Goal: Transaction & Acquisition: Purchase product/service

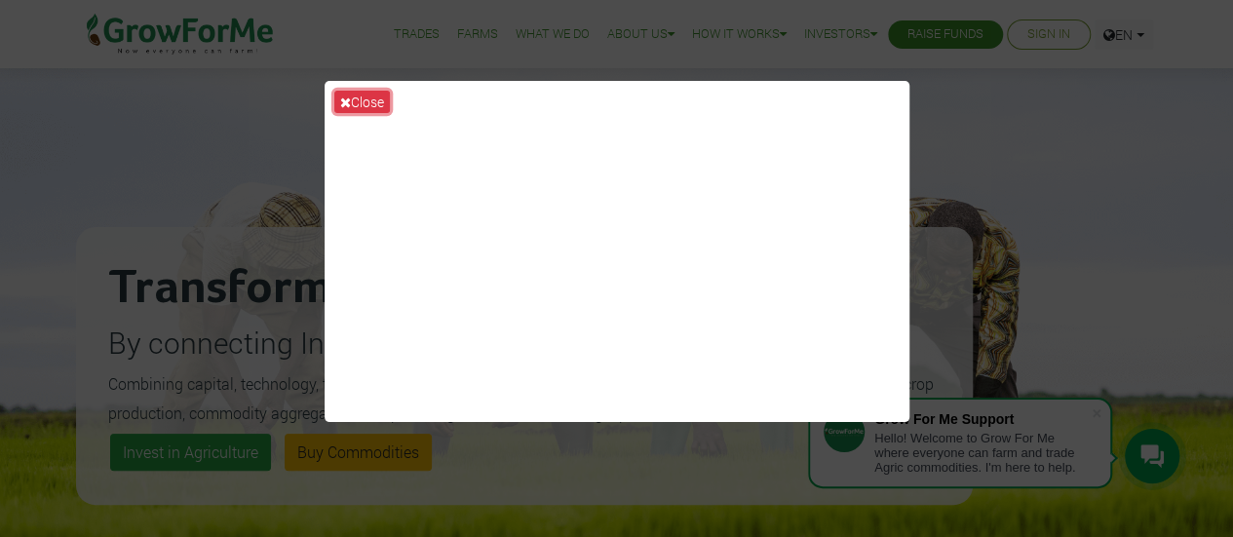
click at [374, 99] on button "Close" at bounding box center [362, 102] width 56 height 22
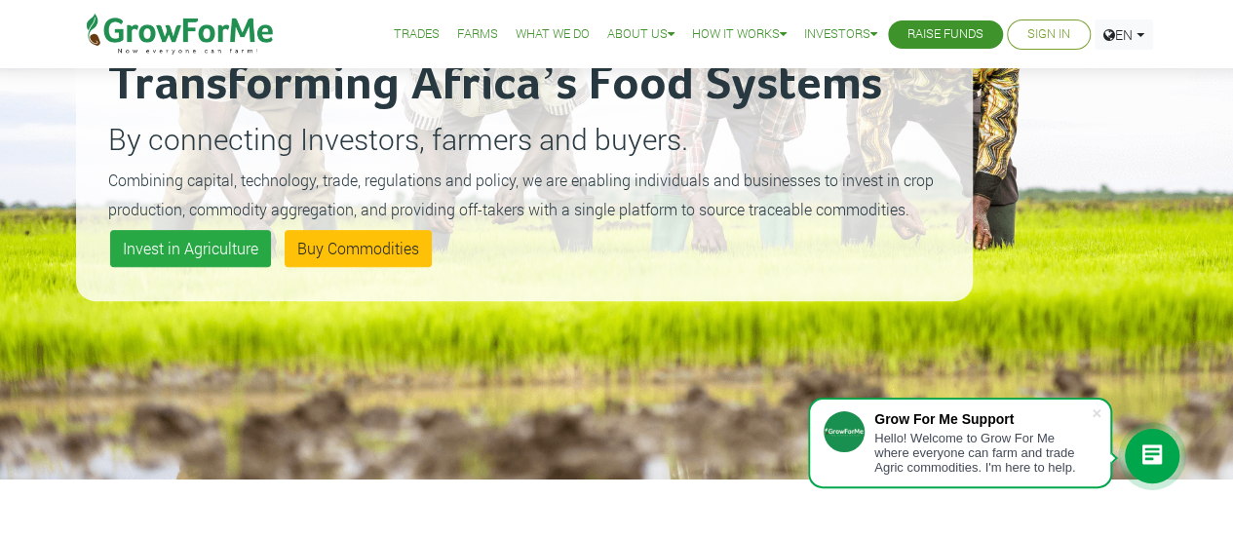
scroll to position [195, 0]
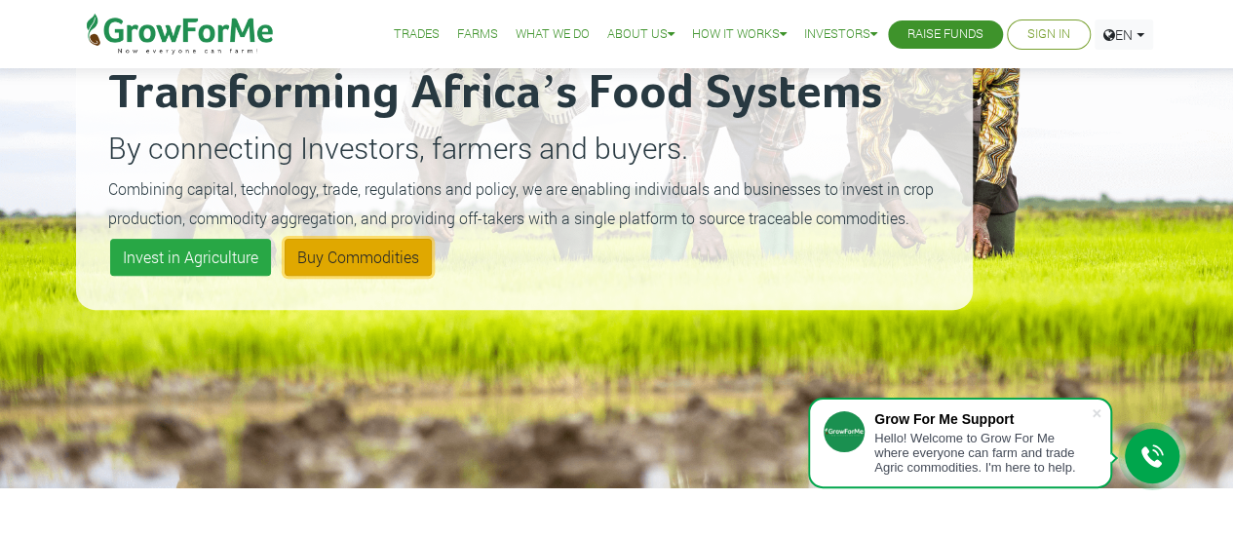
click at [368, 252] on link "Buy Commodities" at bounding box center [358, 257] width 147 height 37
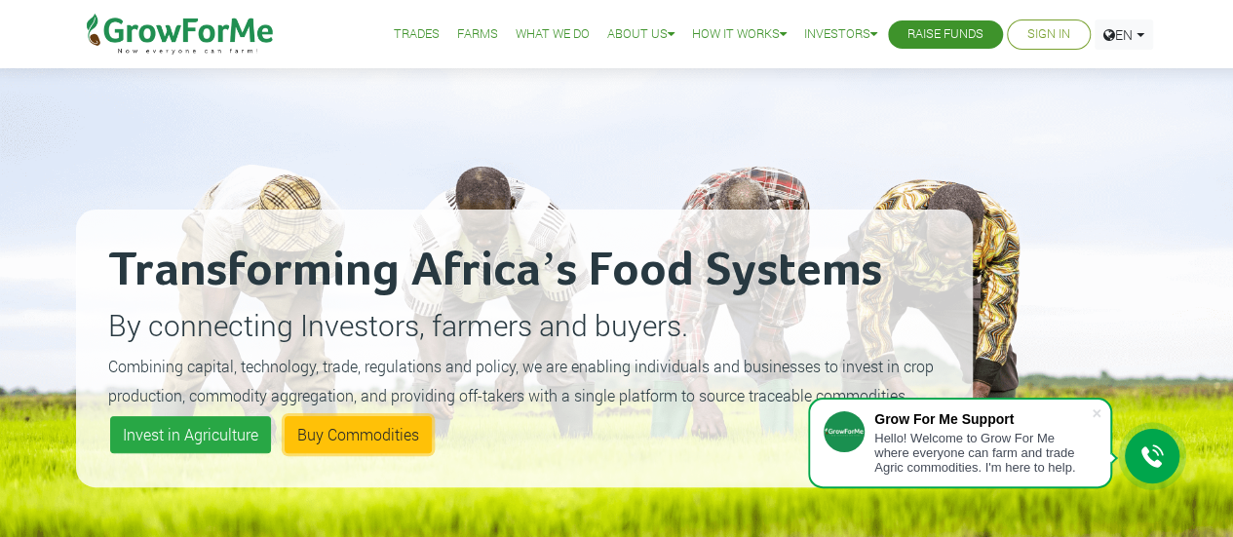
scroll to position [0, 0]
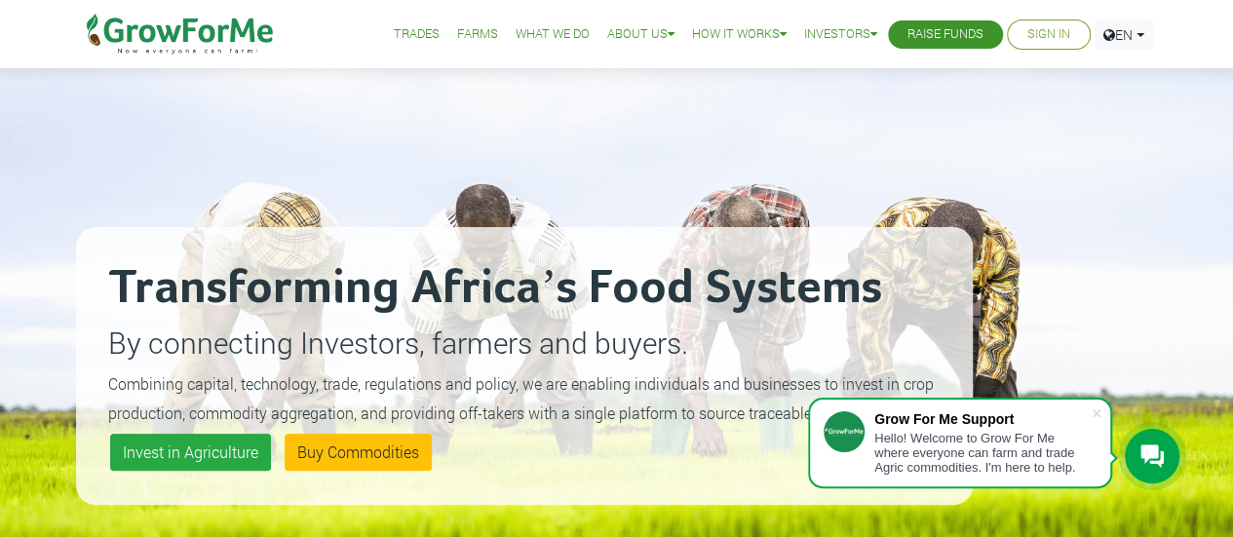
click at [415, 32] on link "Trades" at bounding box center [417, 34] width 46 height 20
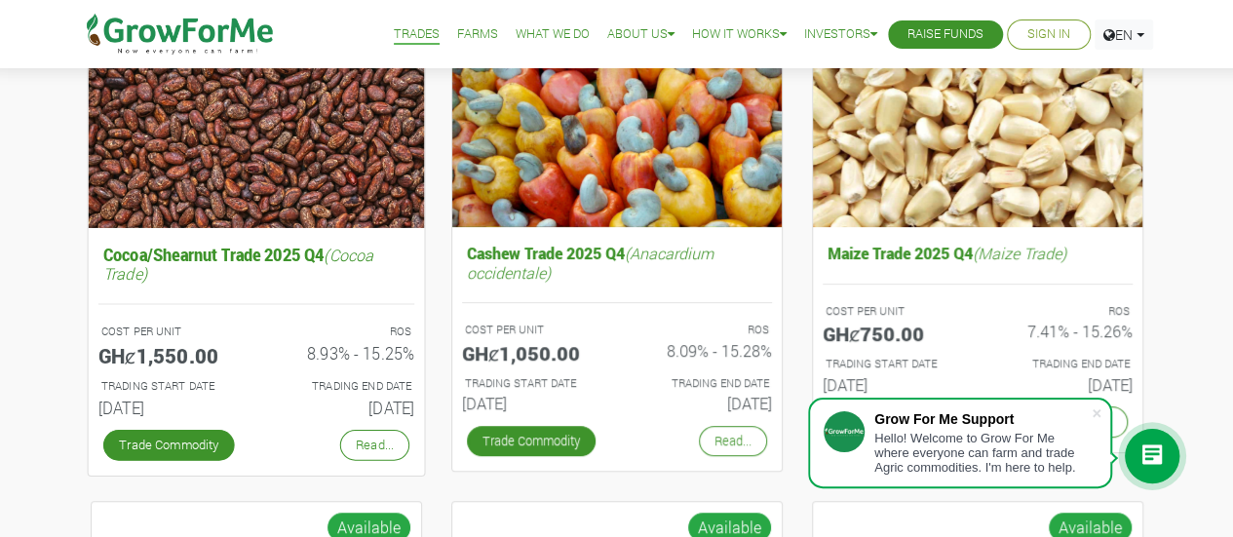
scroll to position [292, 0]
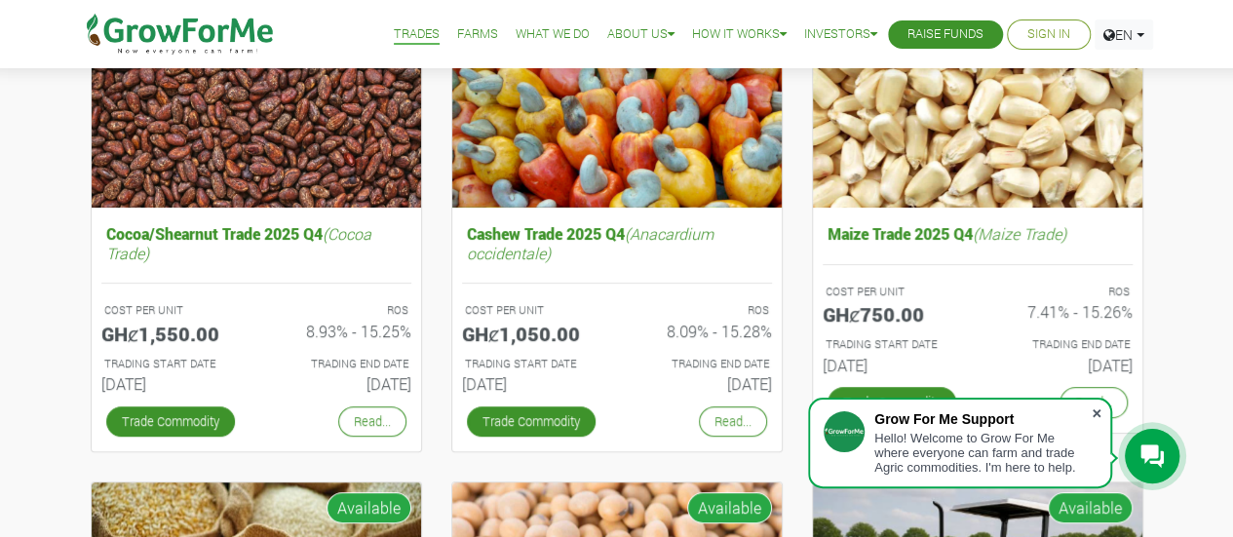
click at [1092, 410] on span at bounding box center [1096, 412] width 19 height 19
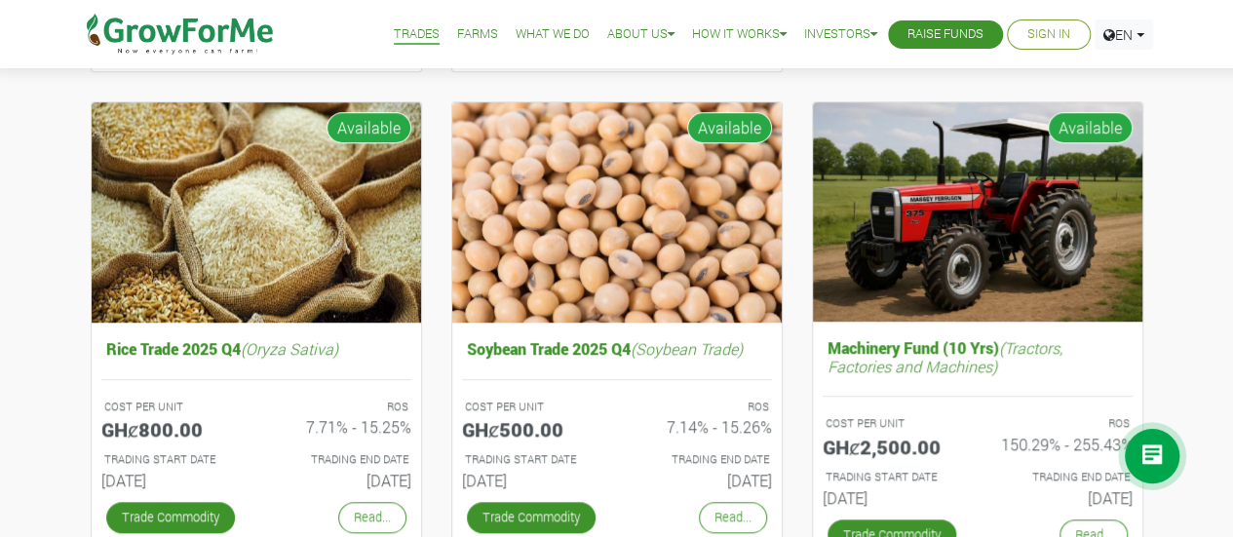
scroll to position [682, 0]
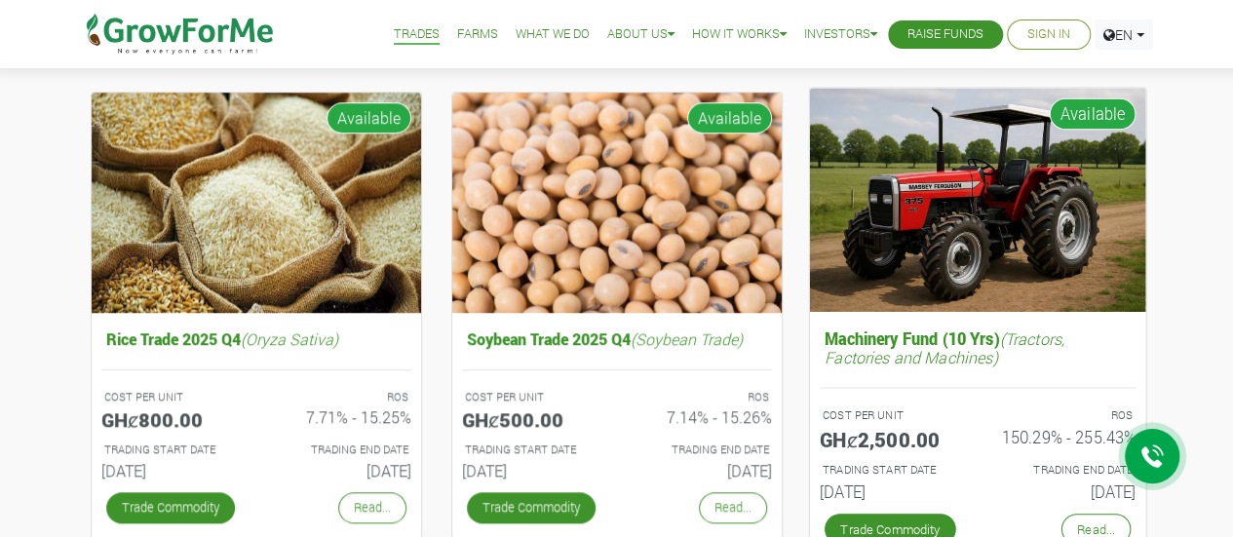
click at [824, 428] on h5 "GHȼ2,500.00" at bounding box center [890, 438] width 143 height 23
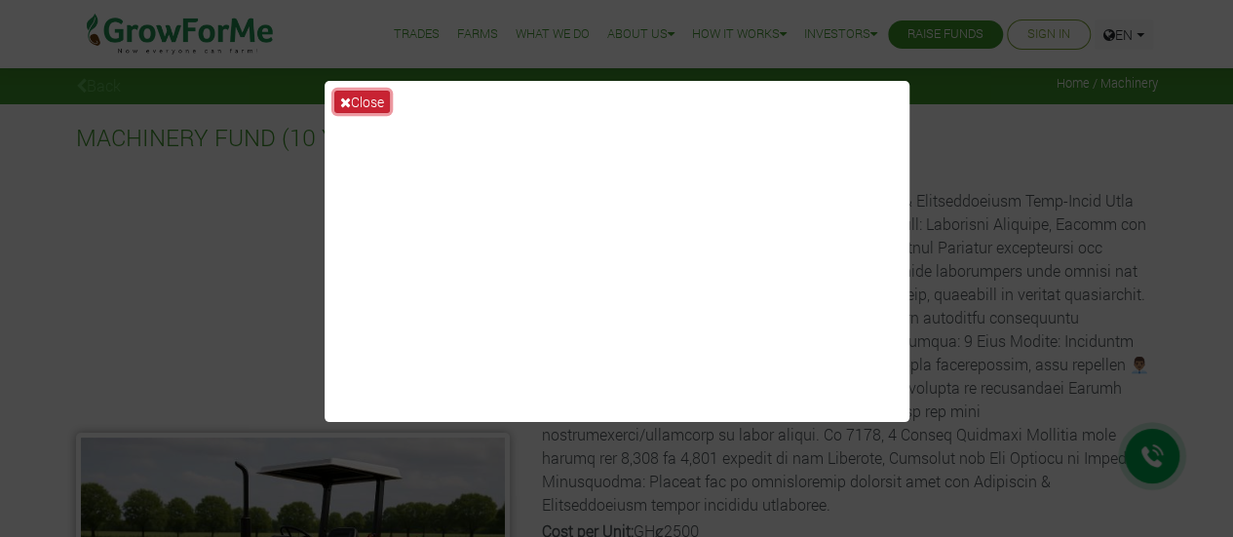
click at [349, 100] on icon at bounding box center [345, 102] width 11 height 14
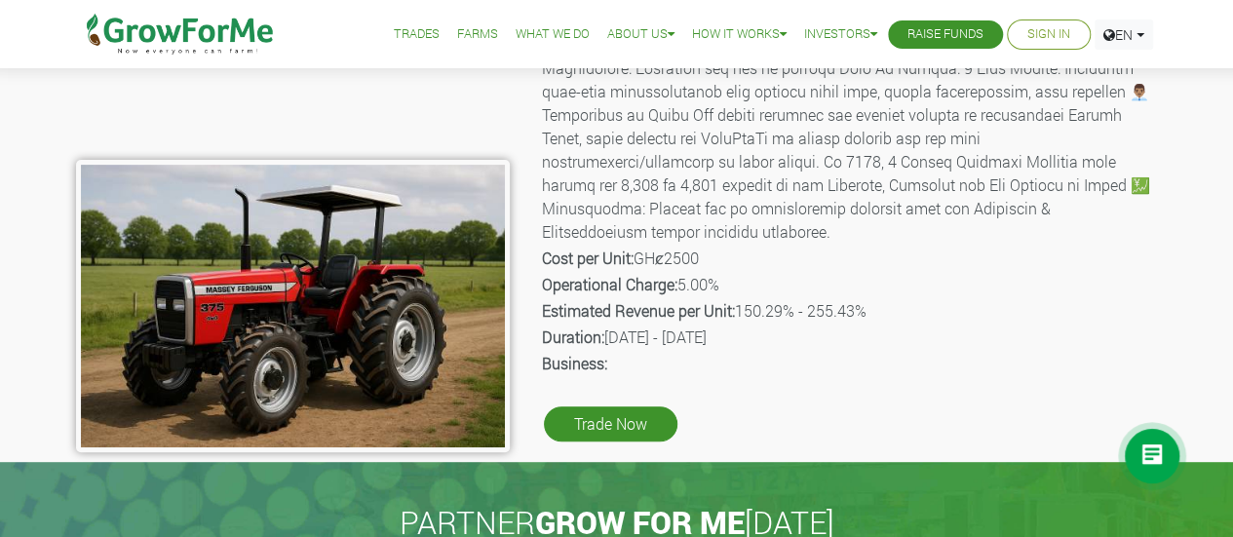
scroll to position [292, 0]
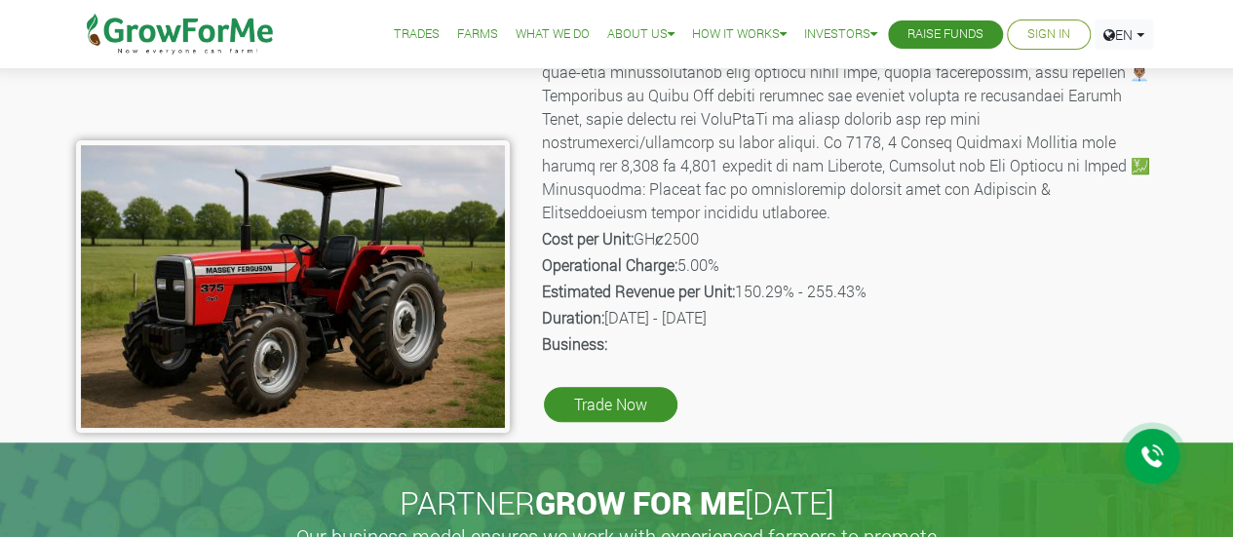
click at [814, 171] on p "Description:" at bounding box center [848, 60] width 613 height 327
drag, startPoint x: 637, startPoint y: 212, endPoint x: 662, endPoint y: 213, distance: 24.4
click at [662, 227] on p "Cost per Unit: GHȼ2500" at bounding box center [848, 238] width 613 height 23
click at [767, 332] on p "Business:" at bounding box center [848, 343] width 613 height 23
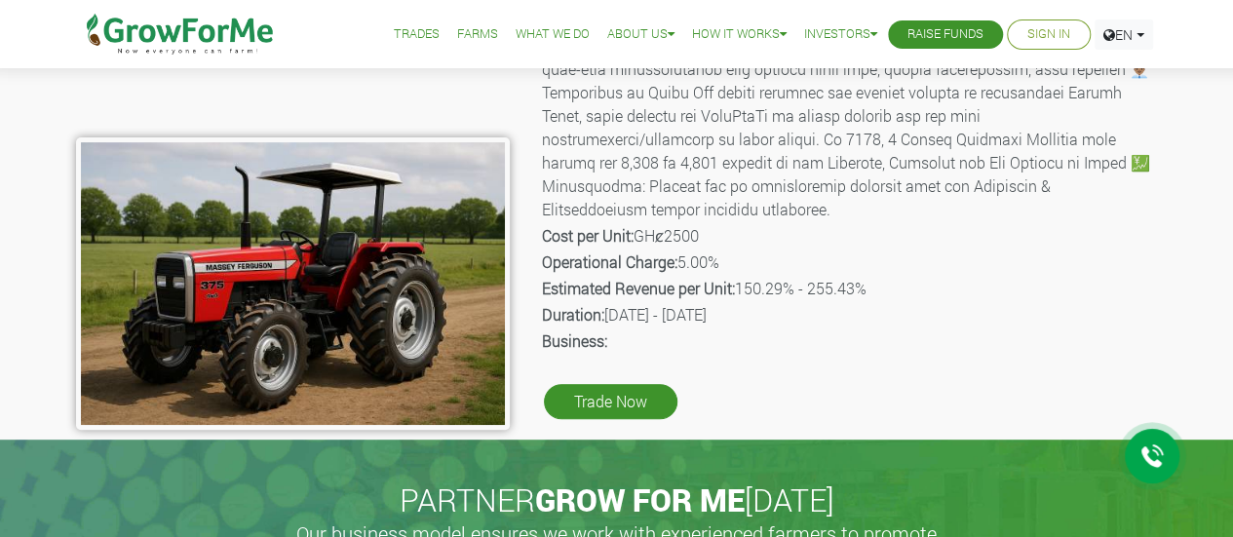
scroll to position [390, 0]
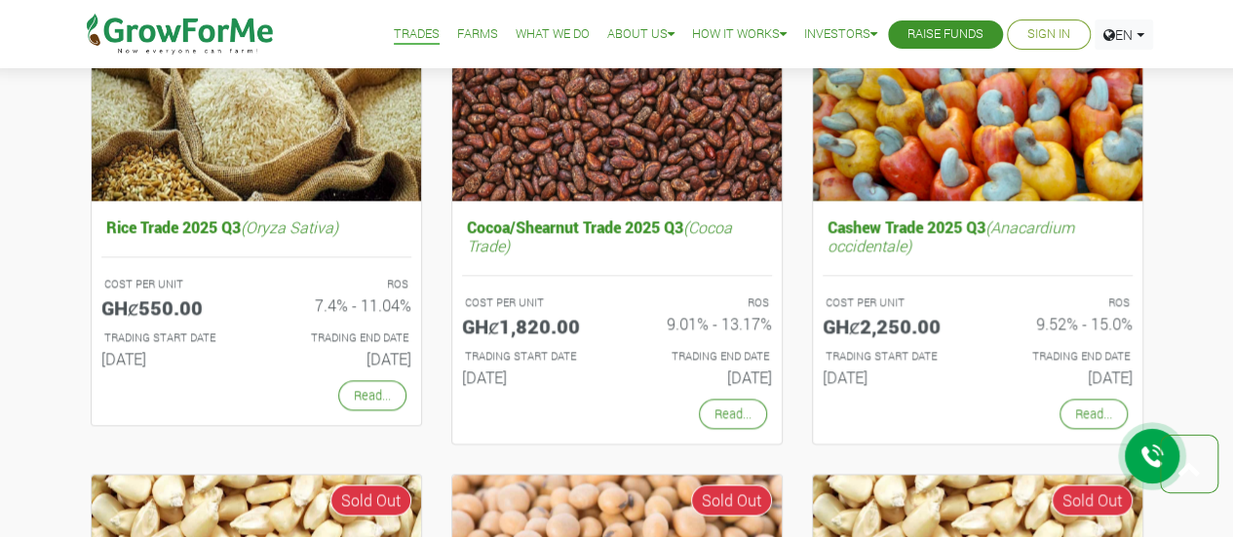
scroll to position [1268, 0]
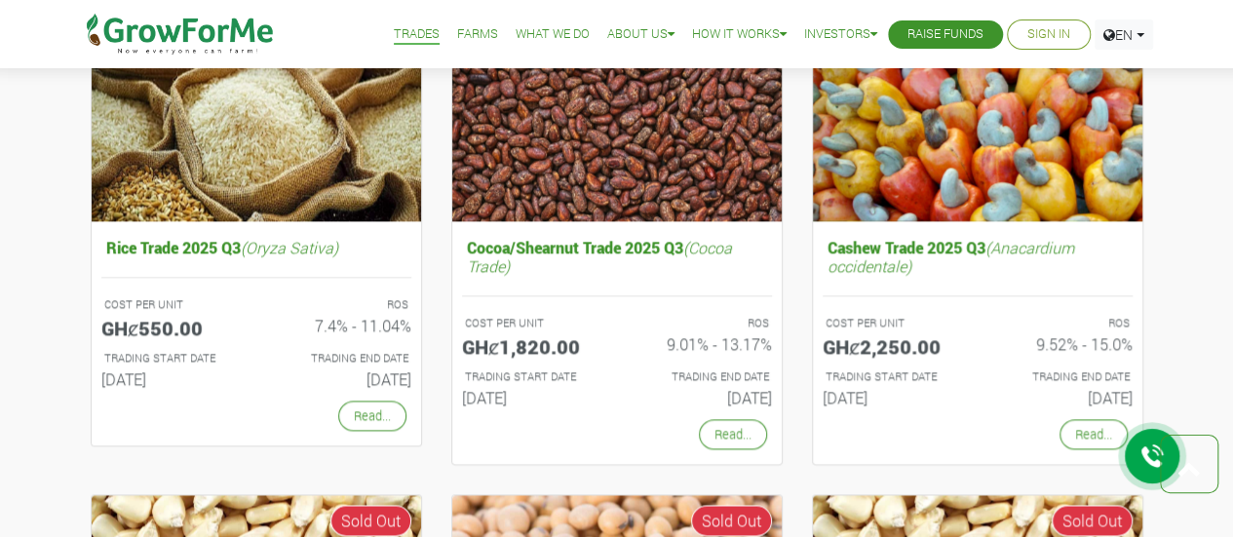
click at [1047, 28] on link "Sign In" at bounding box center [1048, 34] width 43 height 20
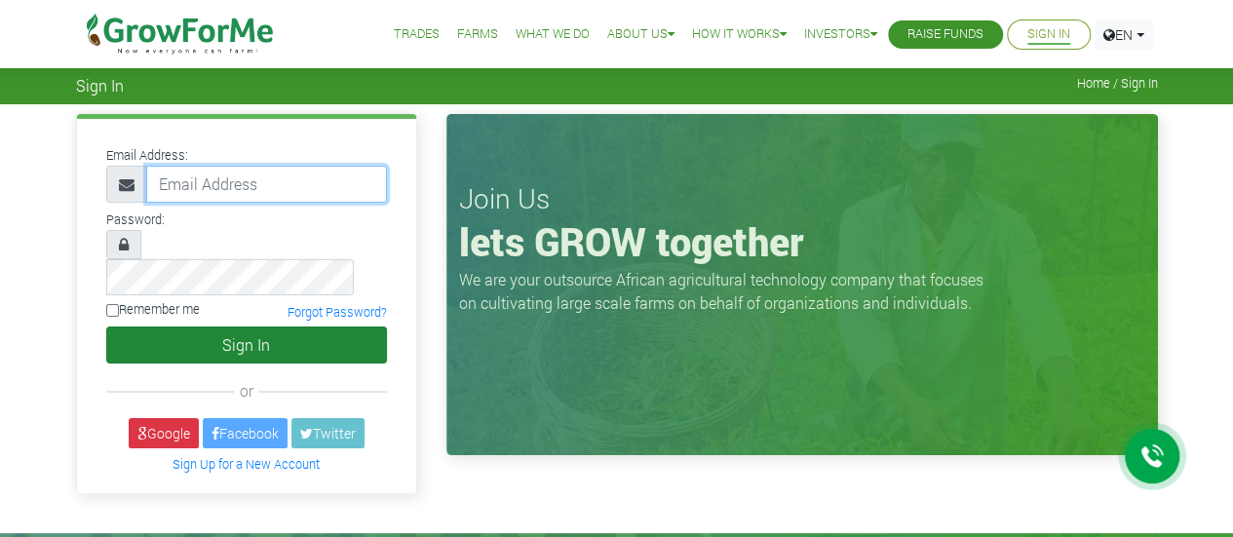
type input "[EMAIL_ADDRESS][DOMAIN_NAME]"
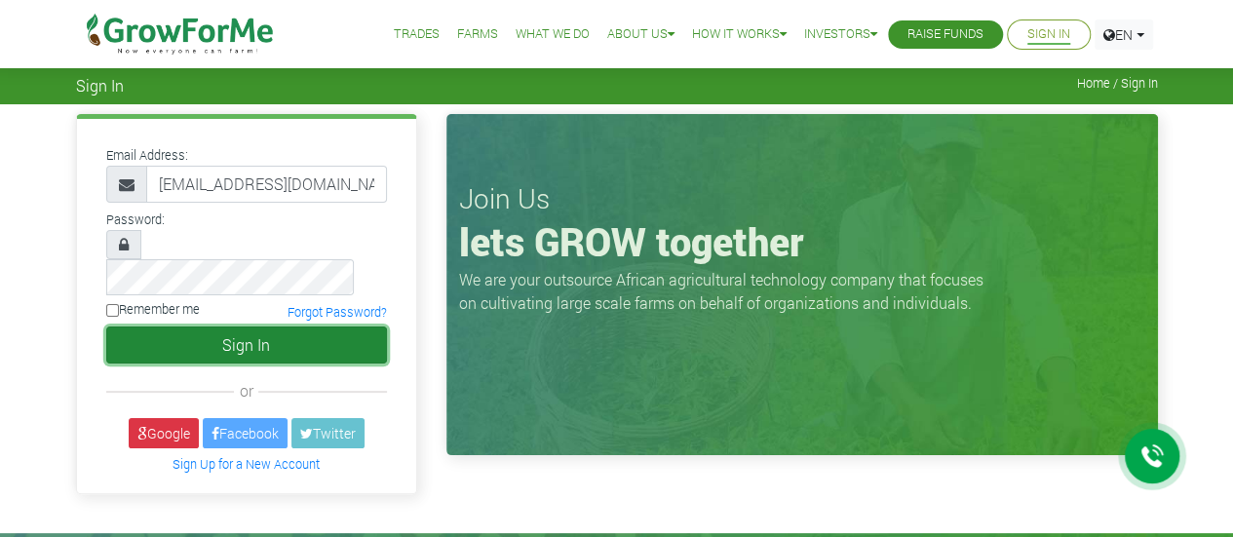
click at [232, 326] on button "Sign In" at bounding box center [246, 344] width 281 height 37
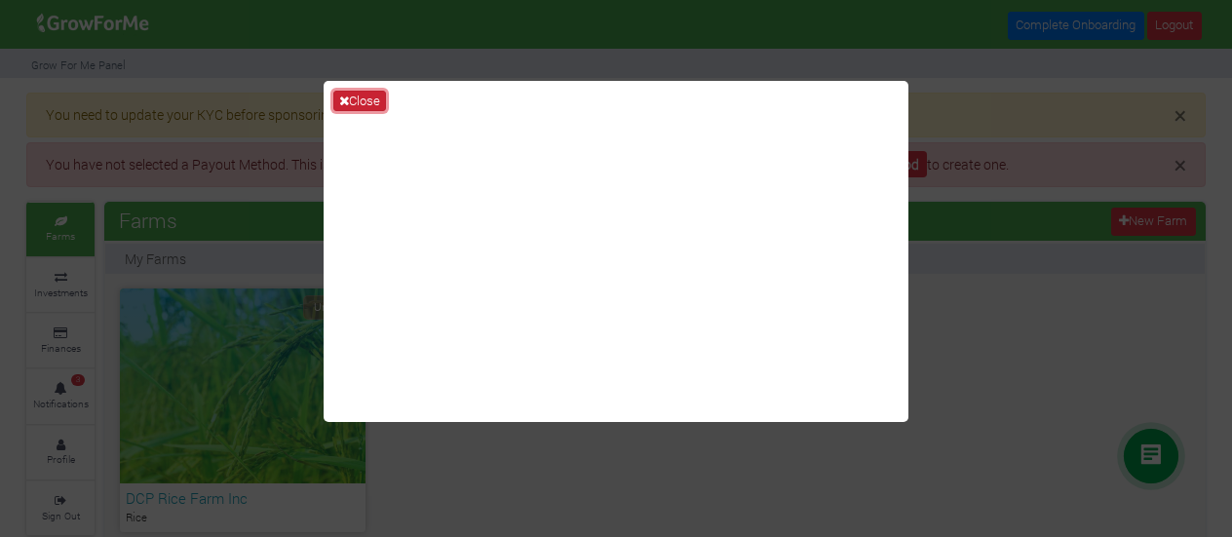
click at [362, 102] on button "Close" at bounding box center [359, 101] width 53 height 21
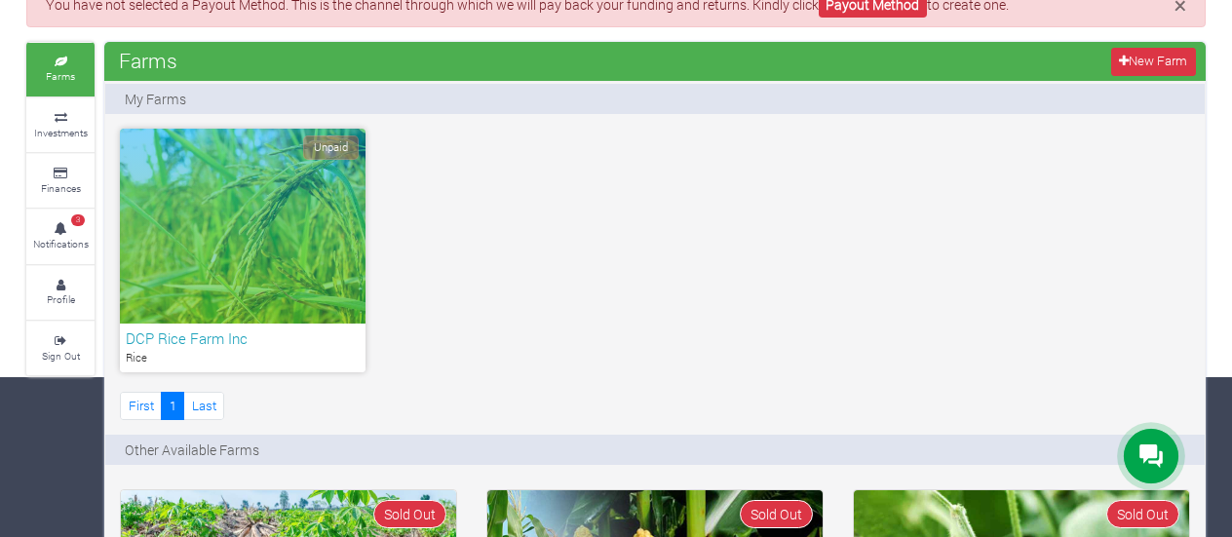
scroll to position [195, 0]
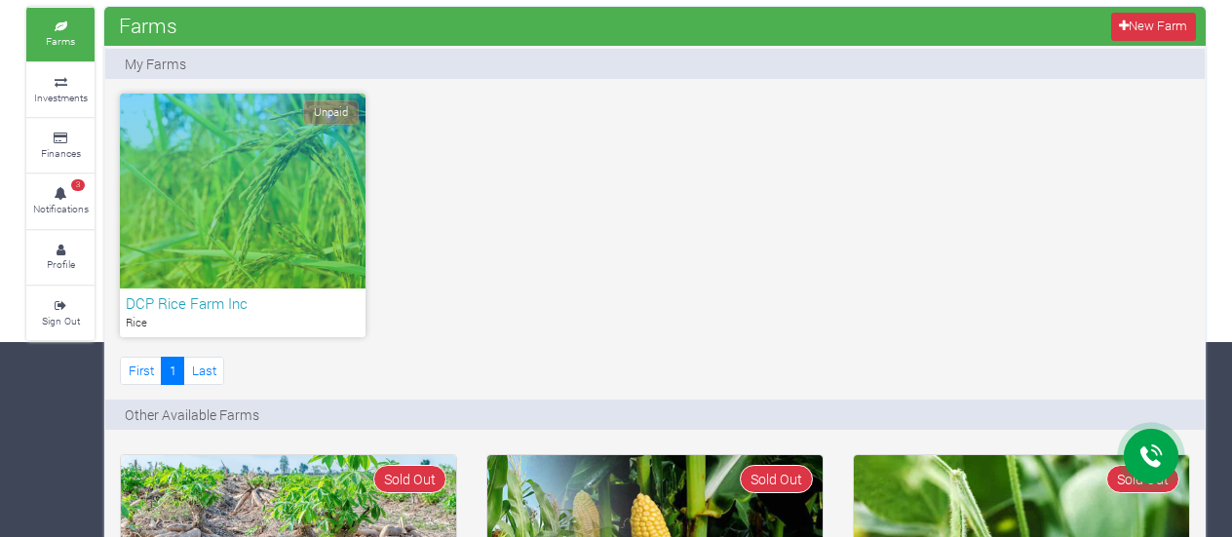
click at [266, 288] on div "DCP Rice Farm Inc Rice" at bounding box center [243, 312] width 246 height 49
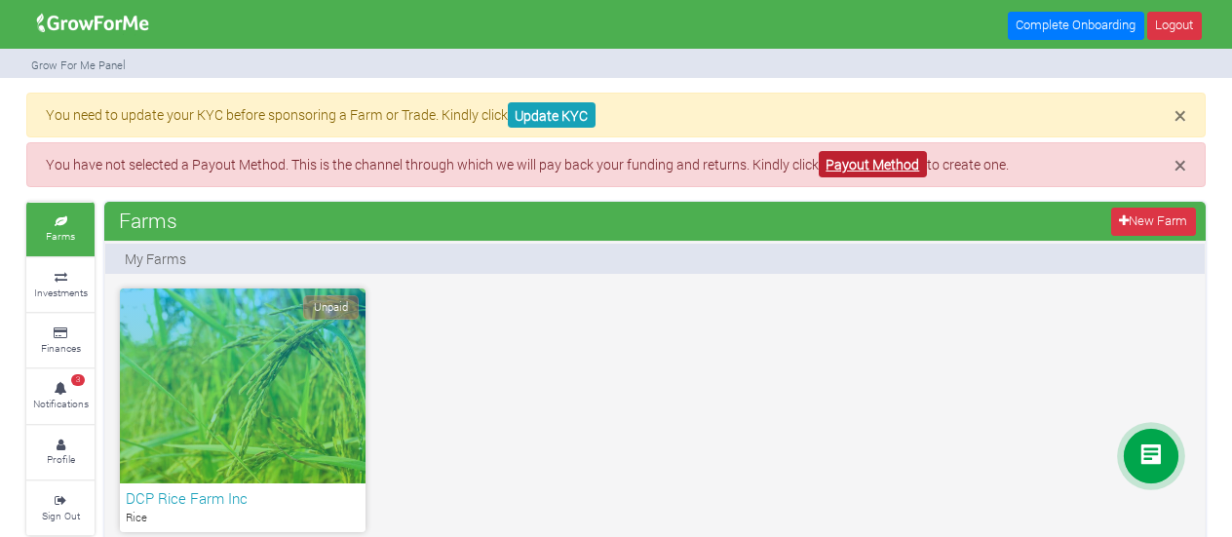
click at [879, 172] on link "Payout Method" at bounding box center [873, 164] width 108 height 26
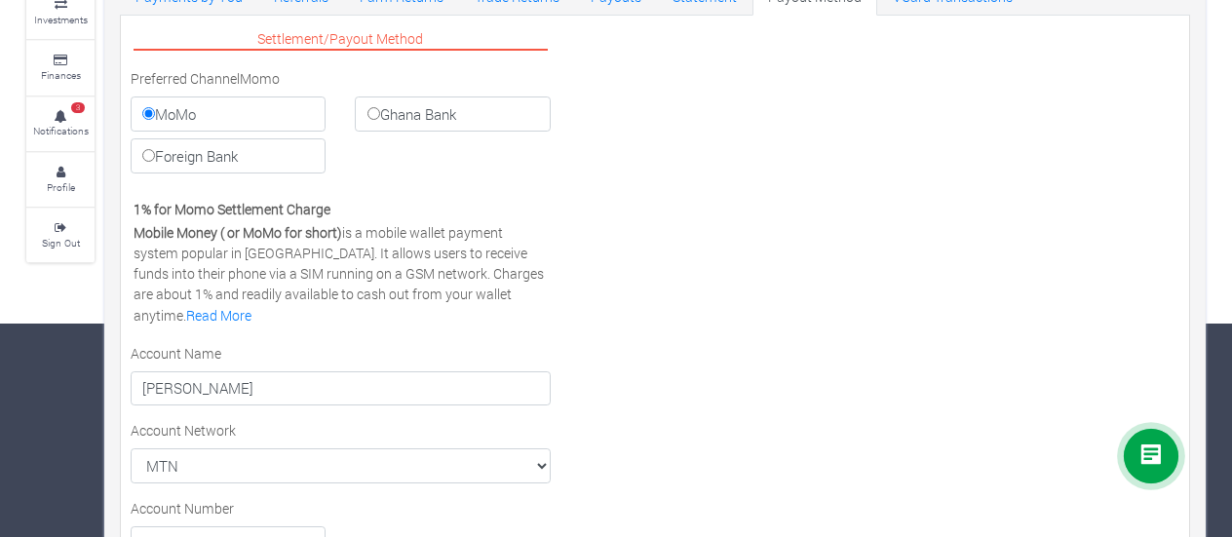
scroll to position [195, 0]
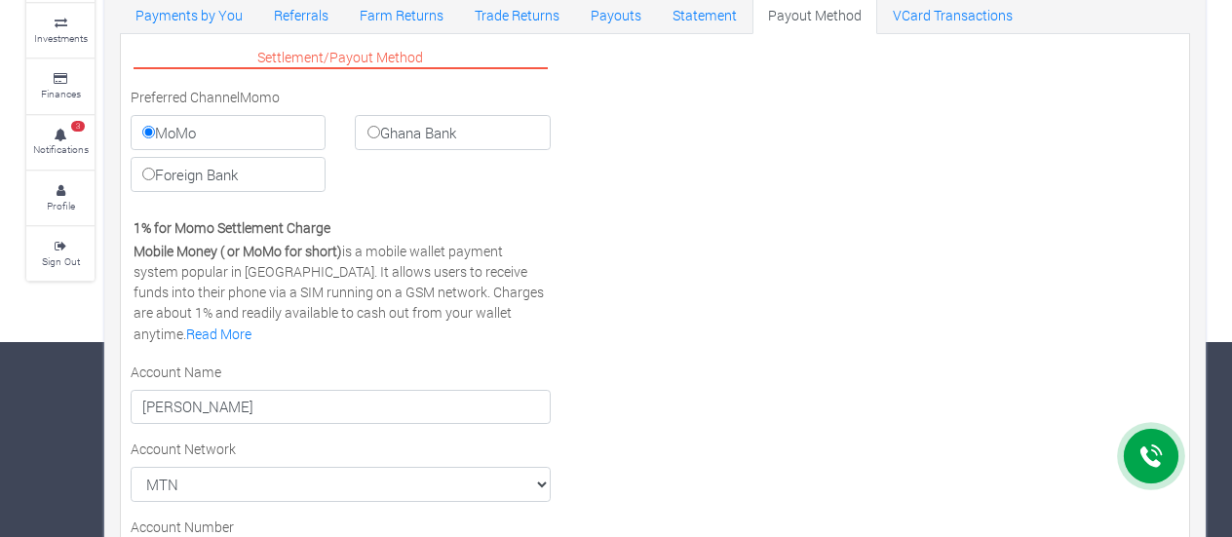
click at [213, 171] on label "Foreign Bank" at bounding box center [228, 174] width 195 height 35
click at [155, 171] on input "Foreign Bank" at bounding box center [148, 174] width 13 height 13
radio input "true"
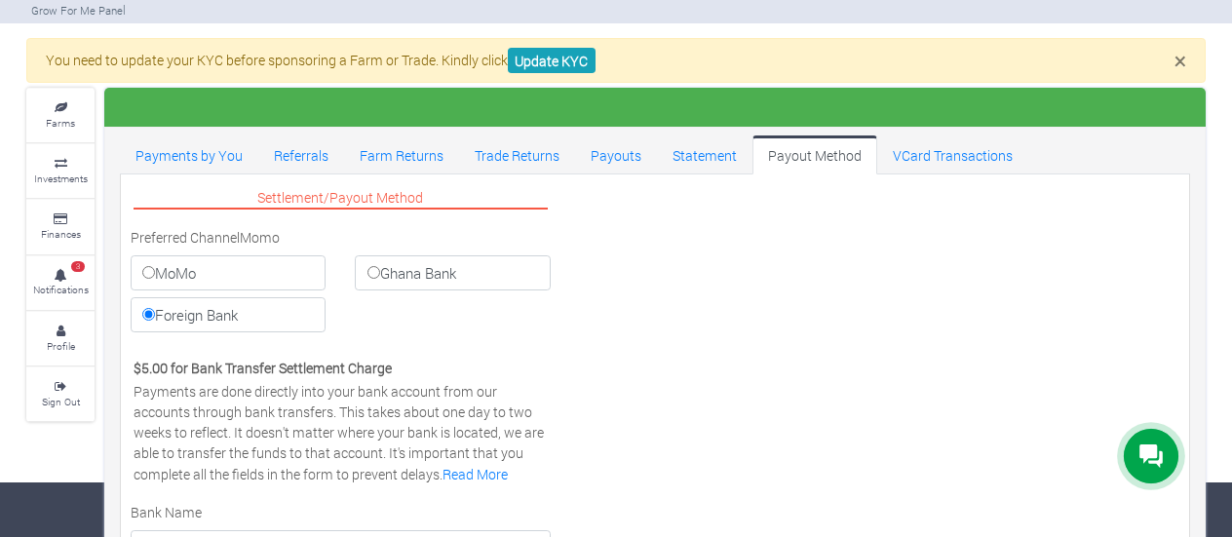
scroll to position [0, 0]
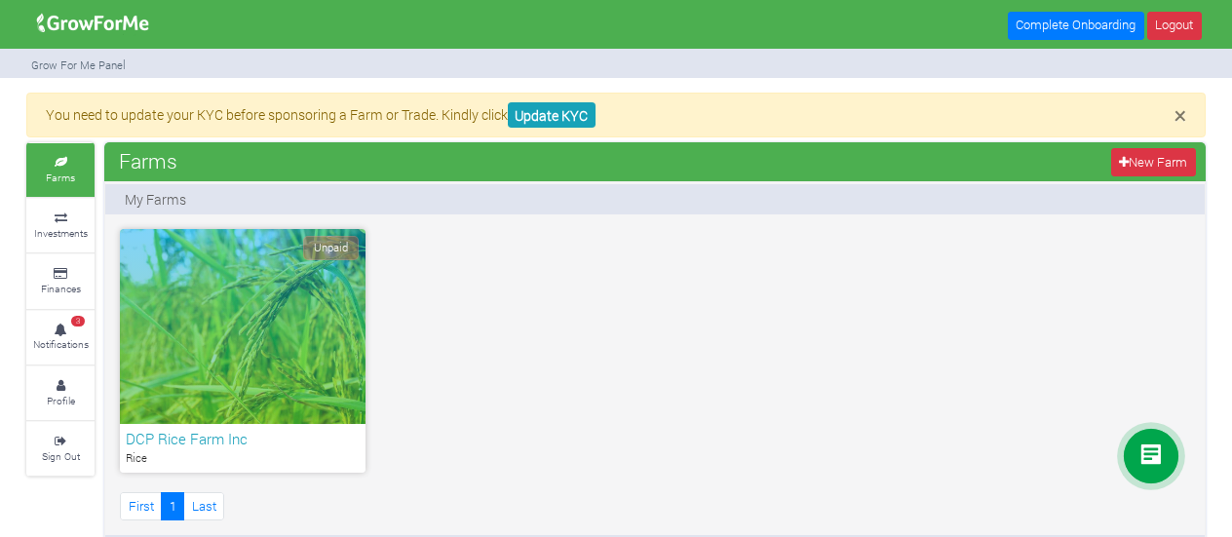
click at [103, 15] on img at bounding box center [93, 23] width 126 height 39
click at [103, 30] on img at bounding box center [93, 23] width 126 height 39
click at [60, 13] on img at bounding box center [93, 23] width 126 height 39
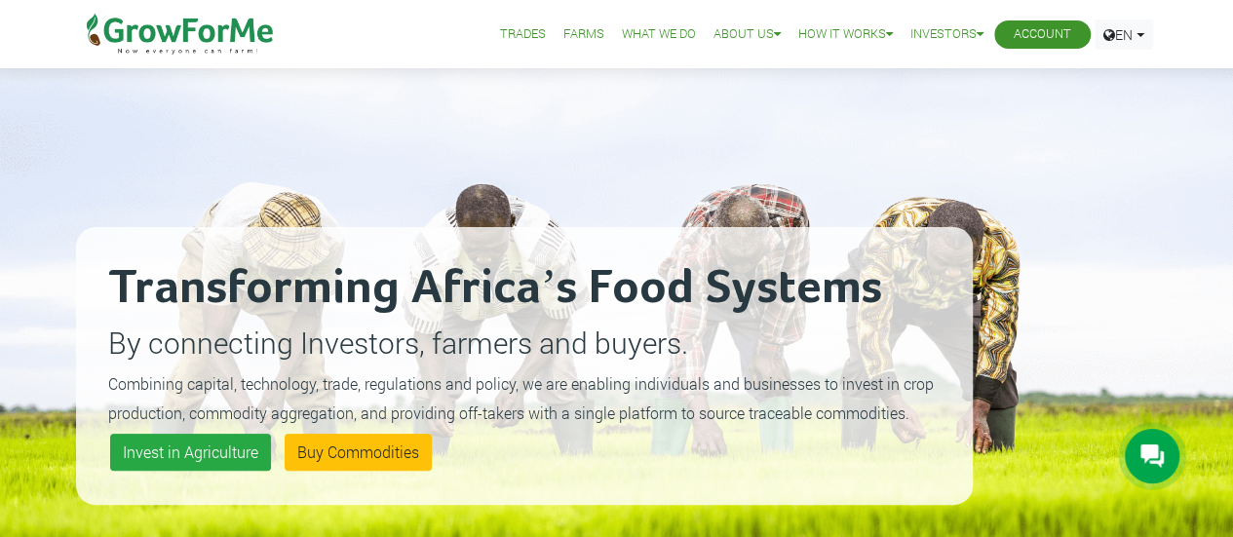
click at [579, 27] on link "Farms" at bounding box center [583, 34] width 41 height 20
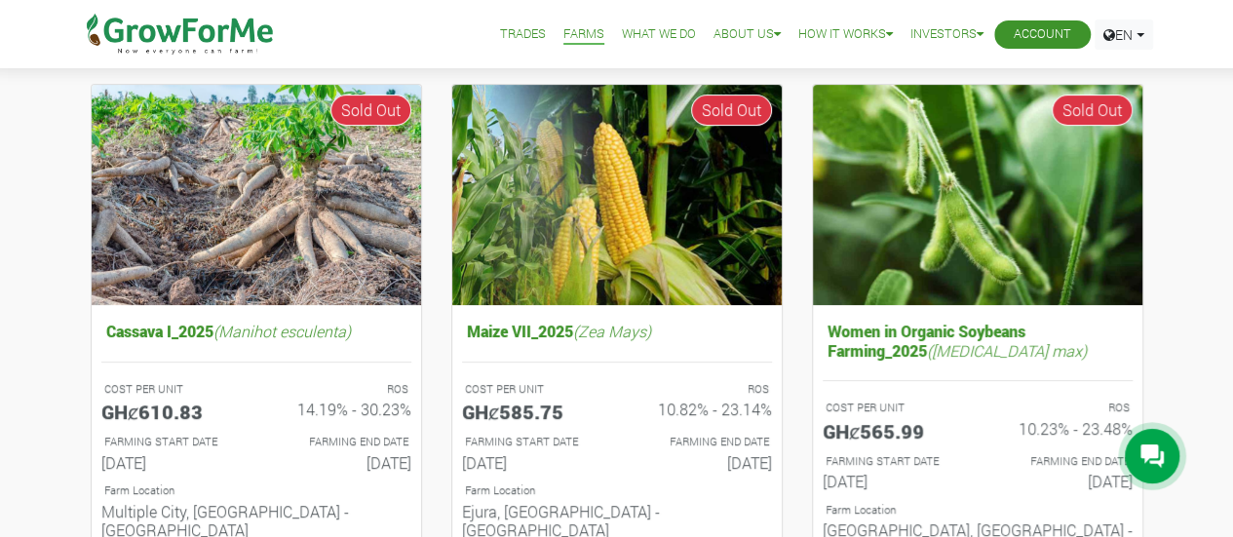
scroll to position [292, 0]
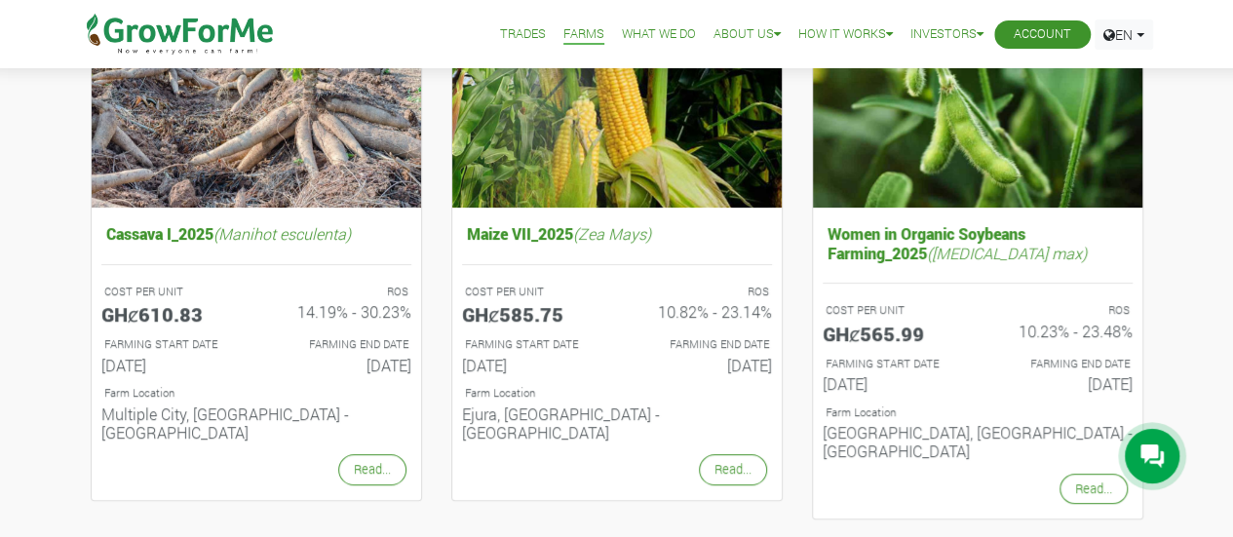
click at [520, 35] on link "Trades" at bounding box center [523, 34] width 46 height 20
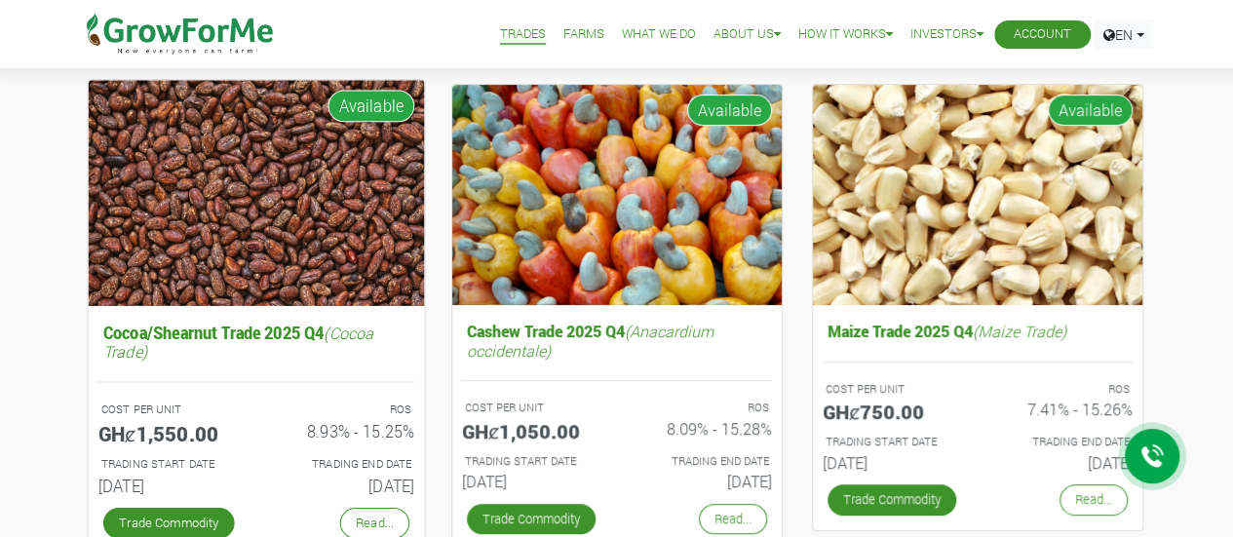
scroll to position [292, 0]
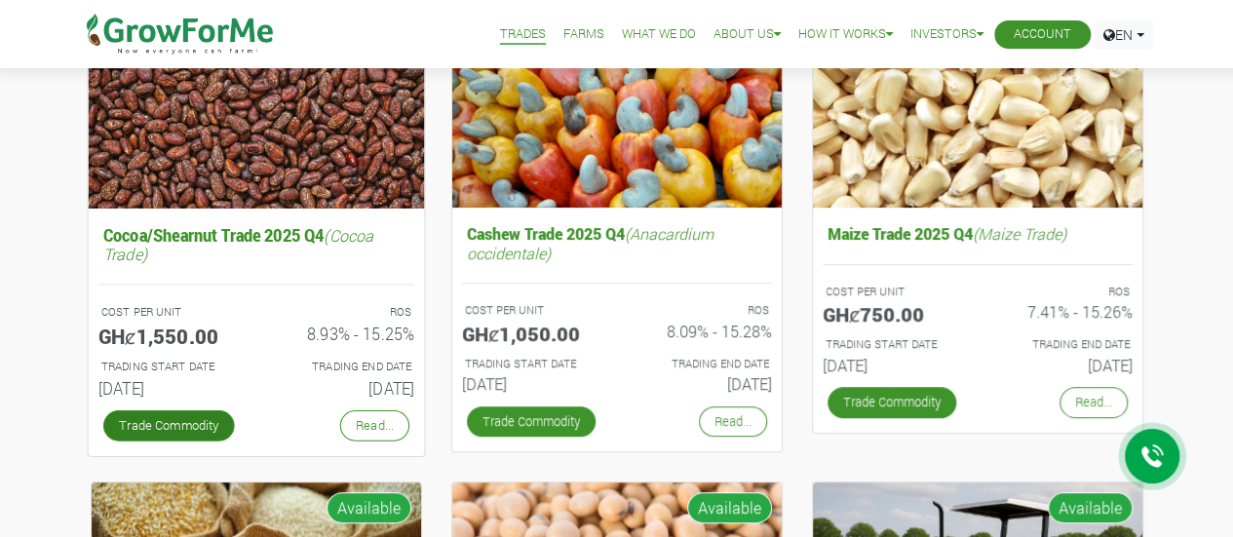
click at [155, 418] on link "Trade Commodity" at bounding box center [168, 424] width 132 height 31
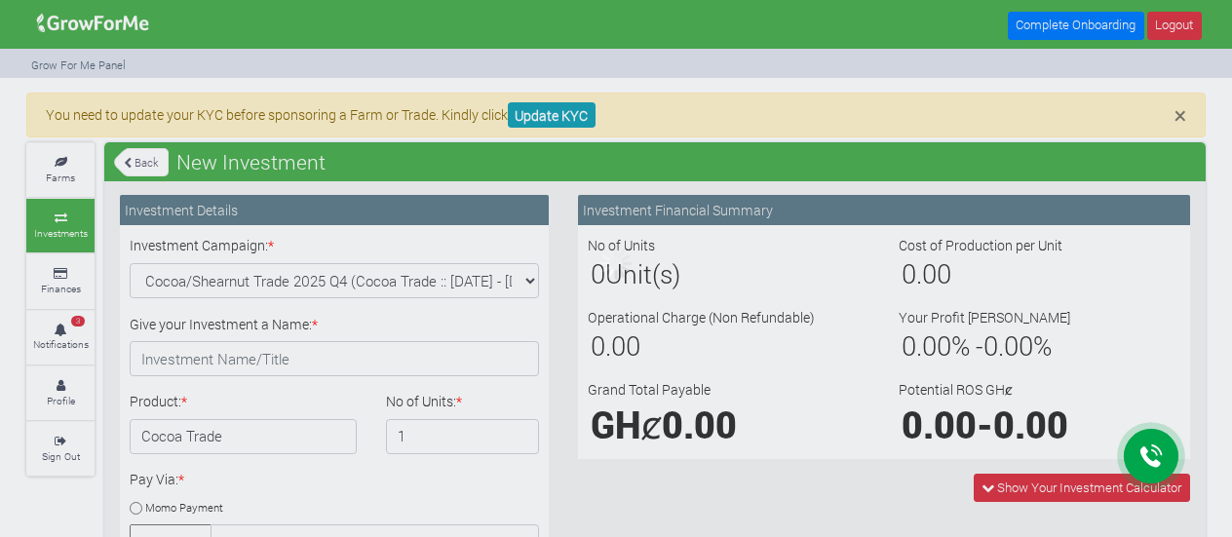
type input "1"
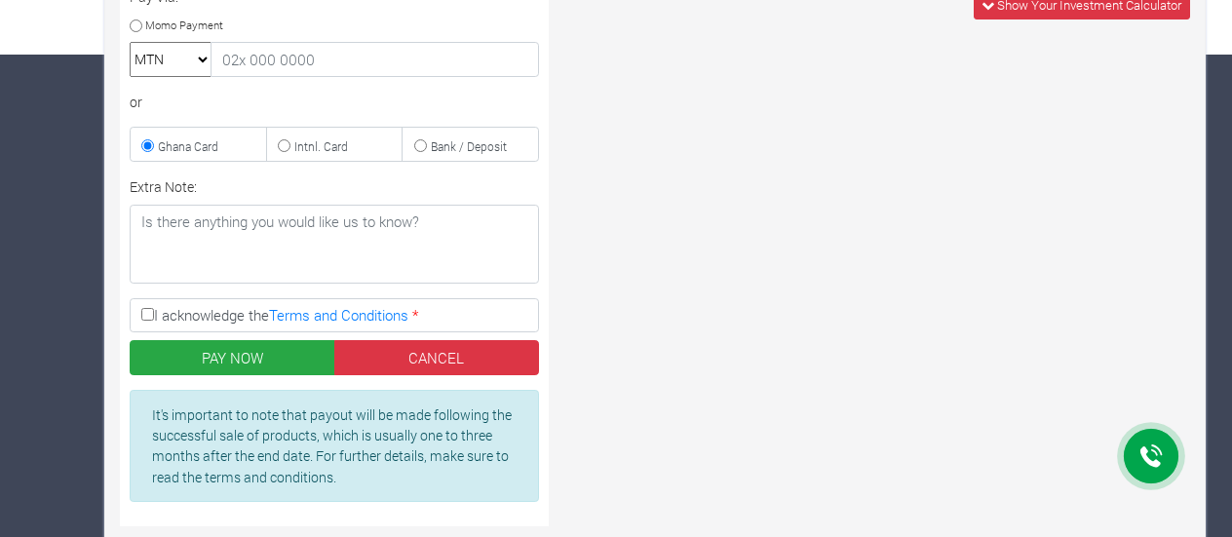
scroll to position [487, 0]
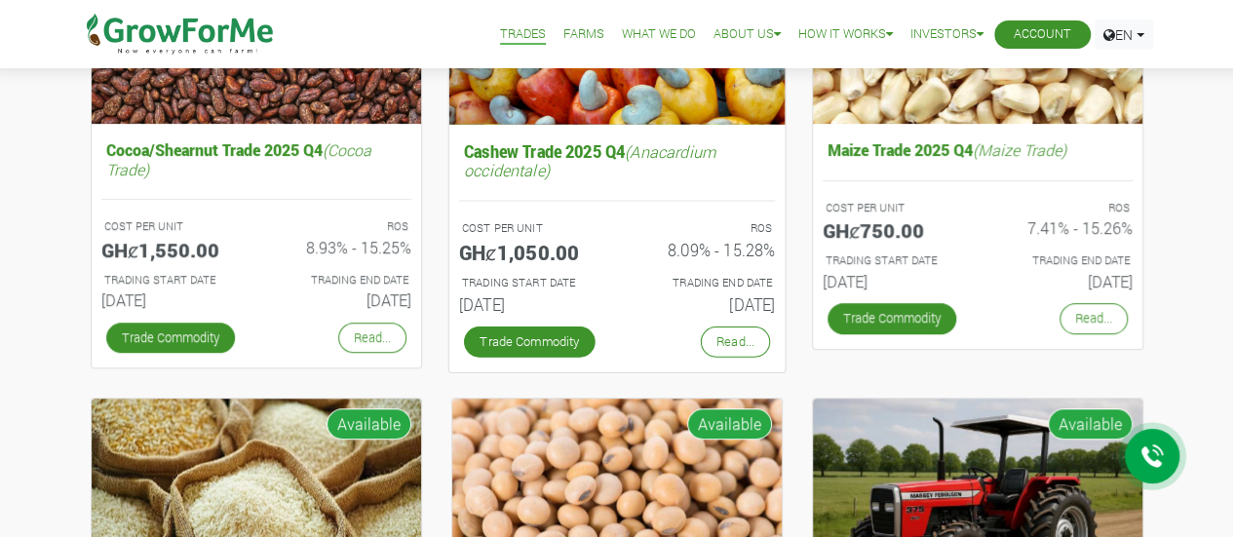
scroll to position [296, 0]
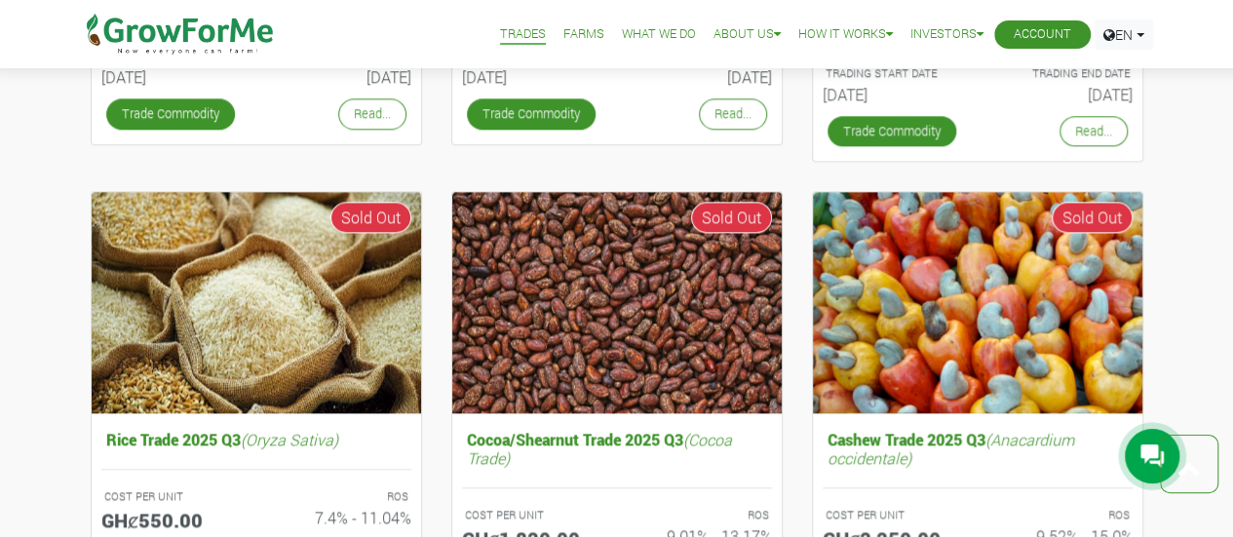
scroll to position [1173, 0]
